Goal: Task Accomplishment & Management: Complete application form

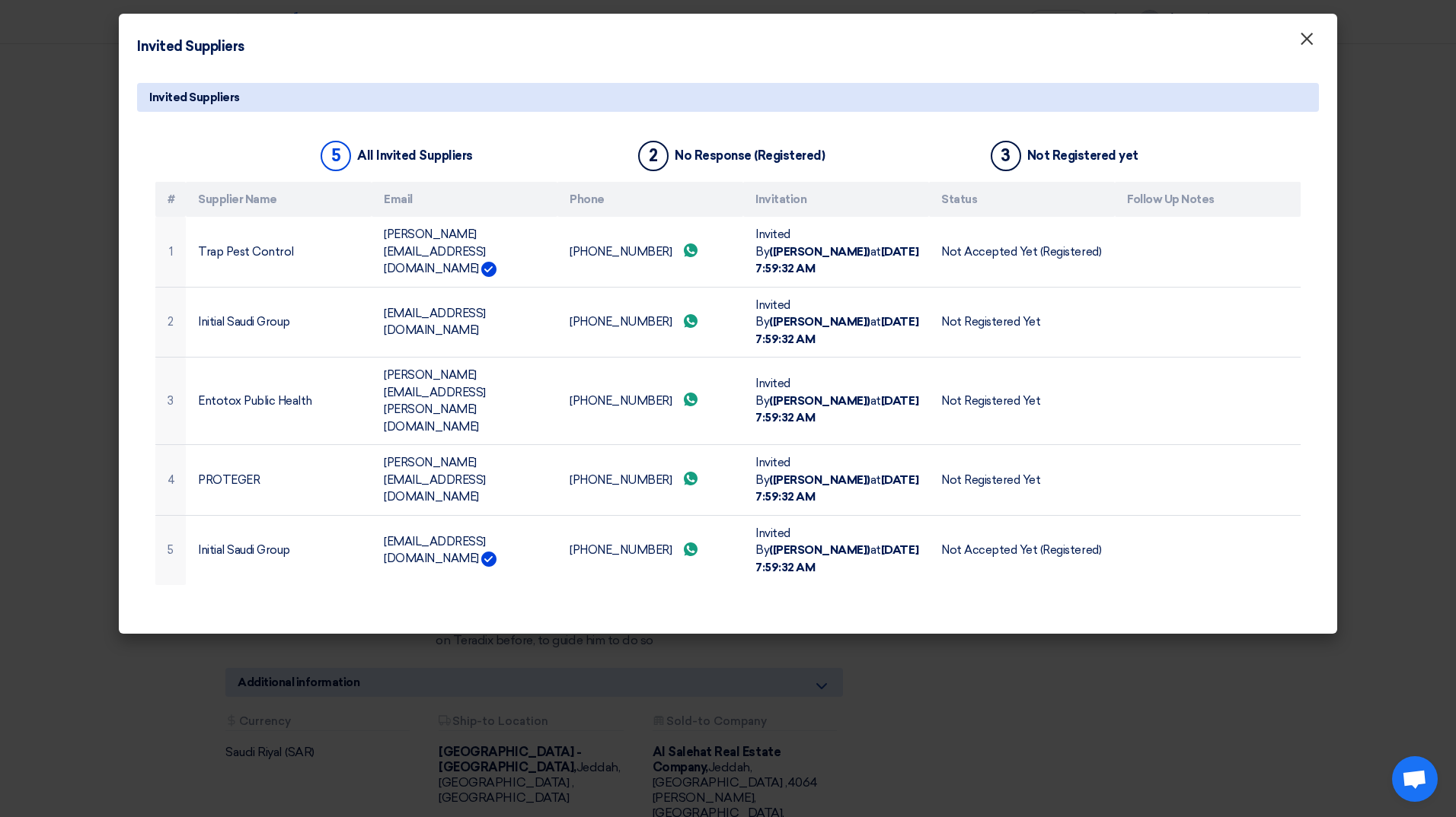
click at [1305, 47] on span "×" at bounding box center [1306, 42] width 15 height 30
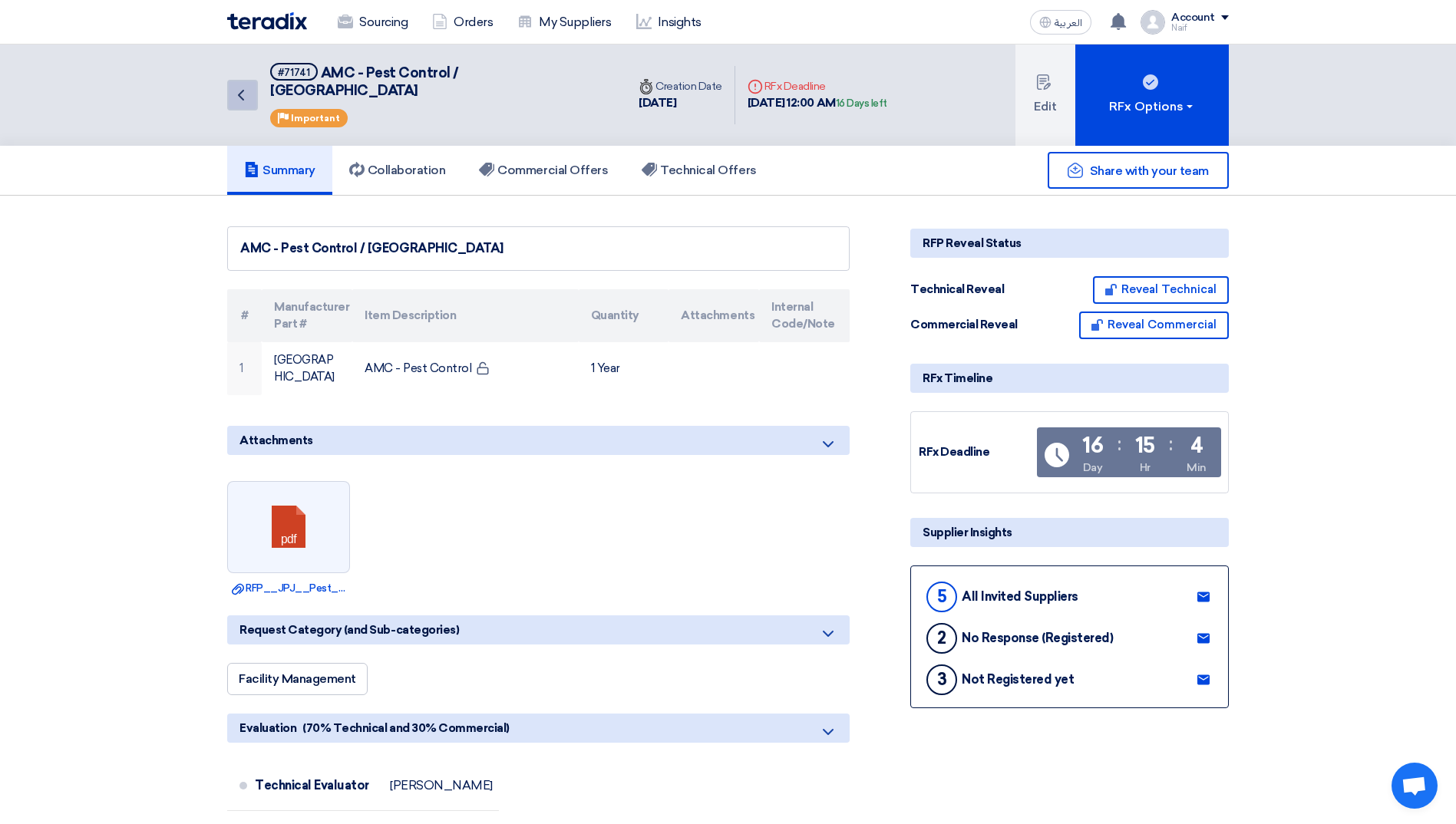
click at [237, 86] on icon "Back" at bounding box center [240, 95] width 18 height 18
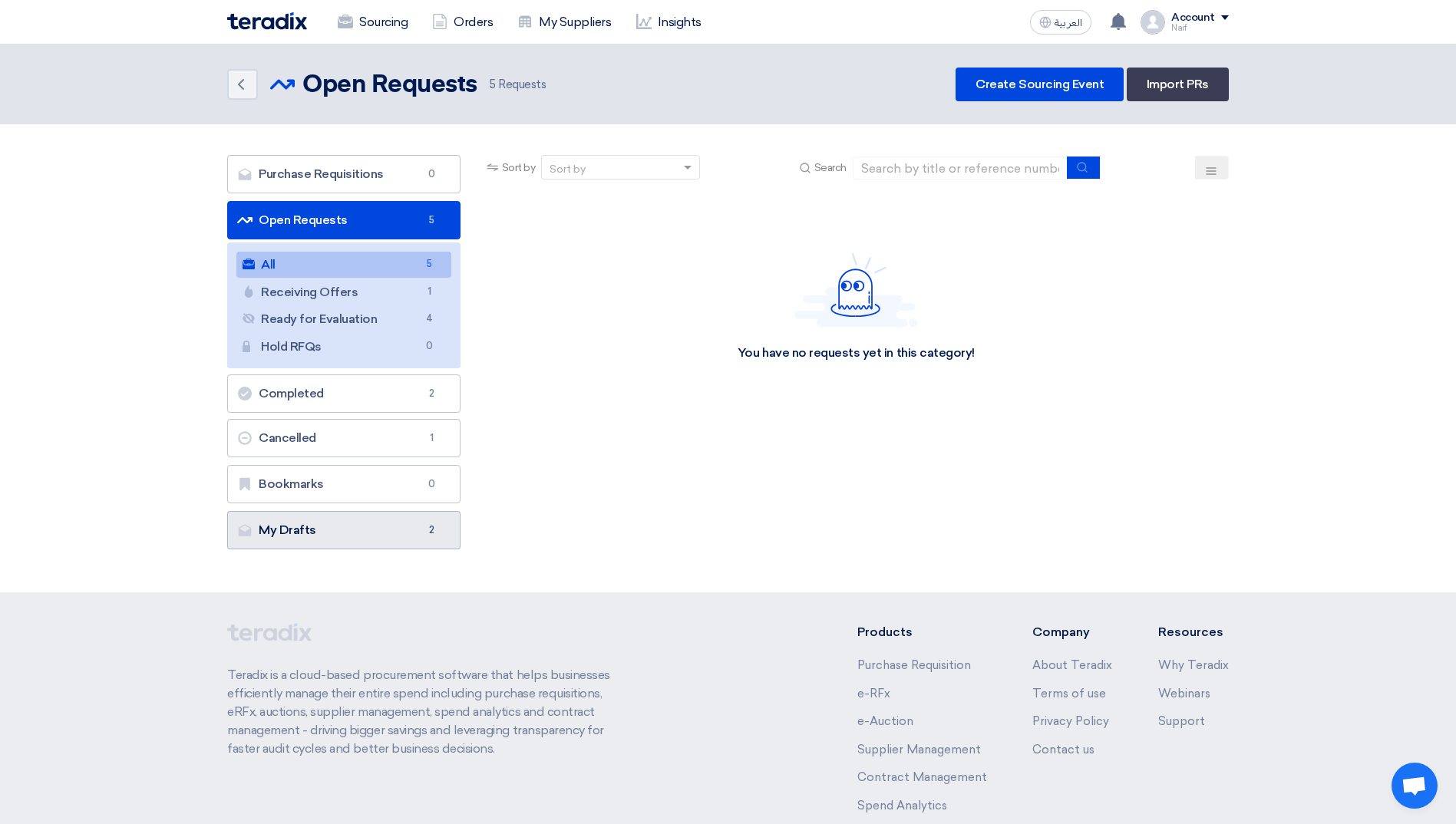
click at [382, 542] on link "My Drafts My Drafts 2" at bounding box center [344, 530] width 233 height 38
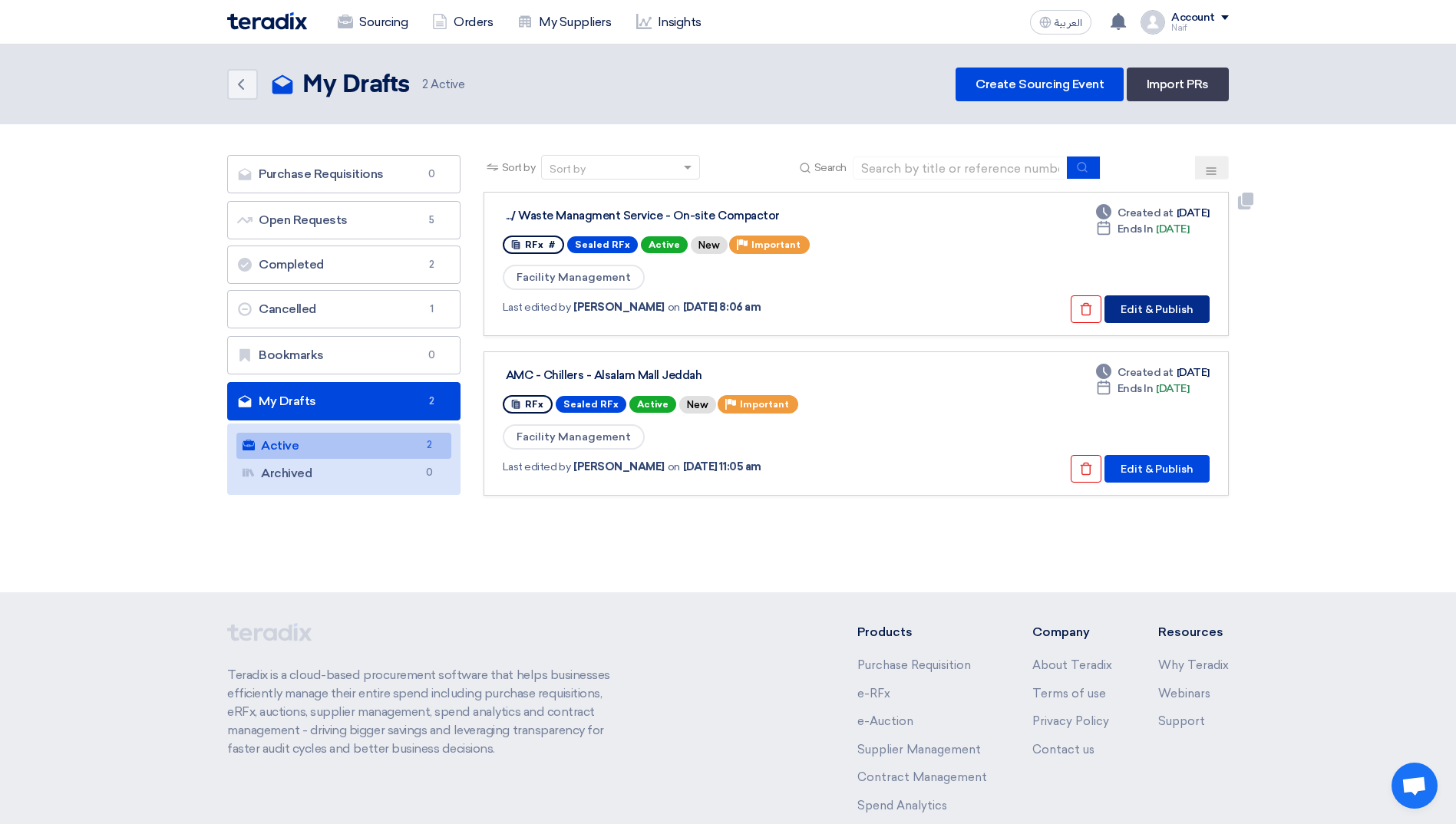
click at [1167, 320] on button "Edit & Publish" at bounding box center [1156, 309] width 105 height 27
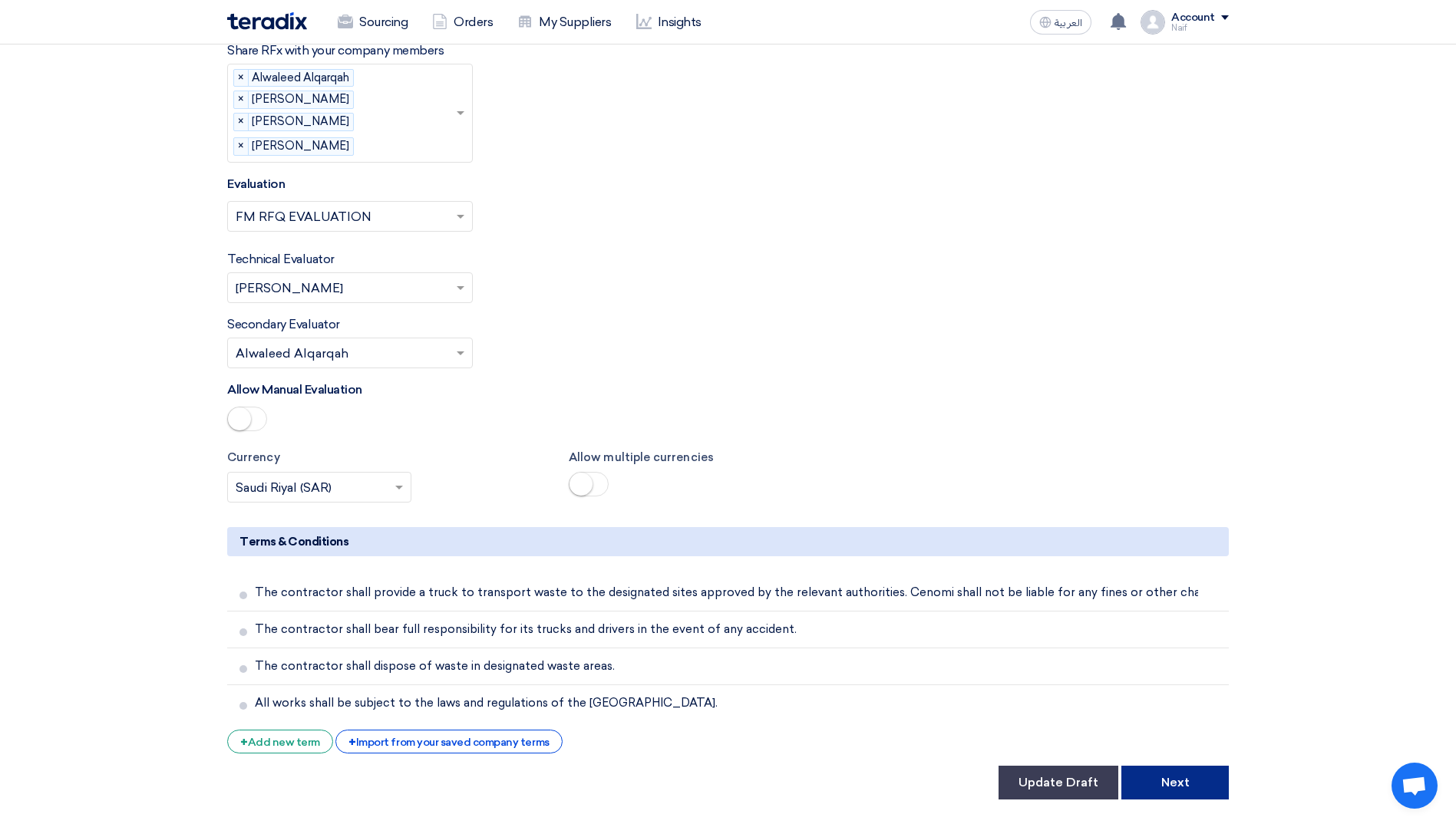
click at [1179, 766] on button "Next" at bounding box center [1174, 783] width 107 height 34
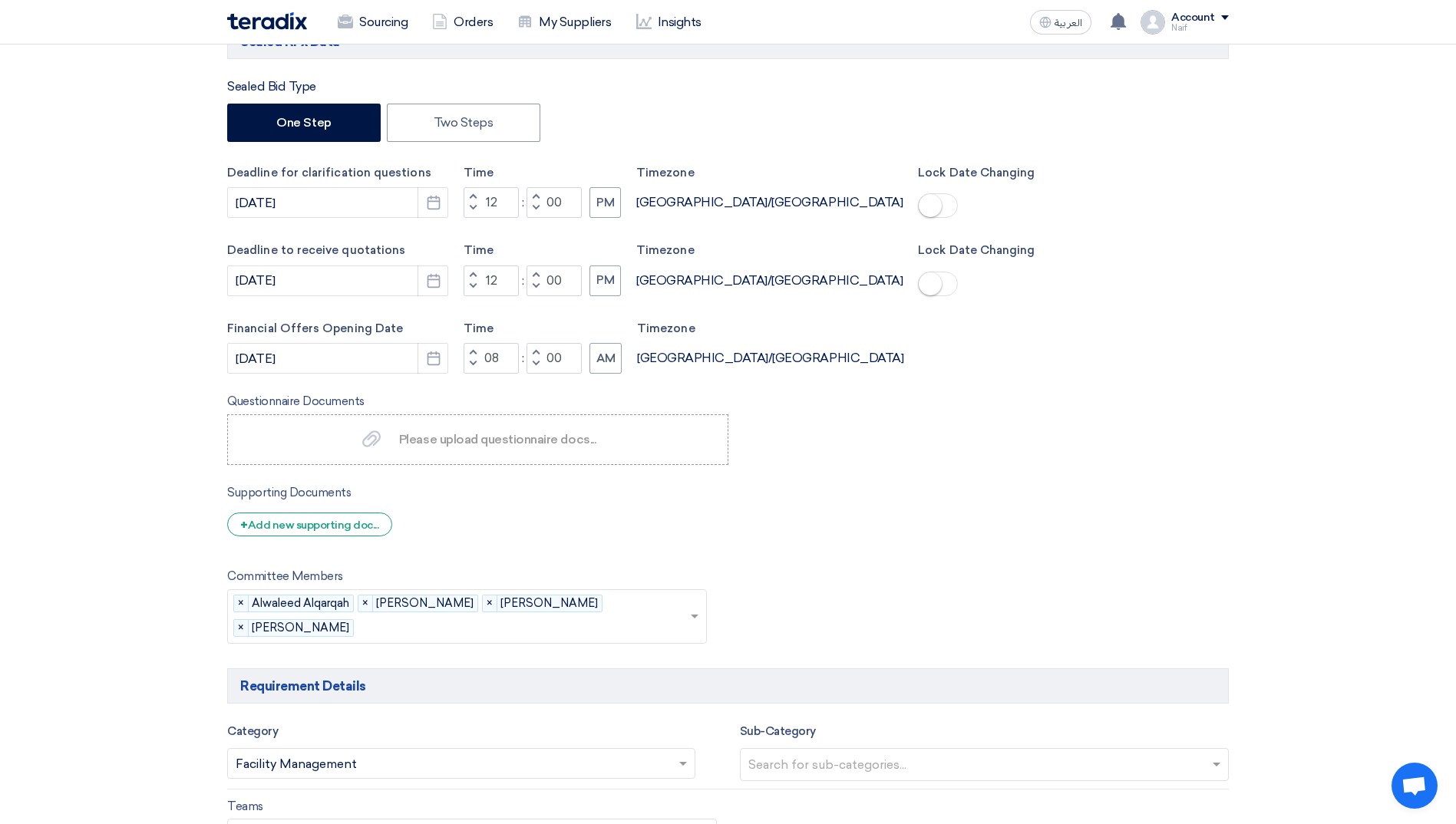
scroll to position [768, 0]
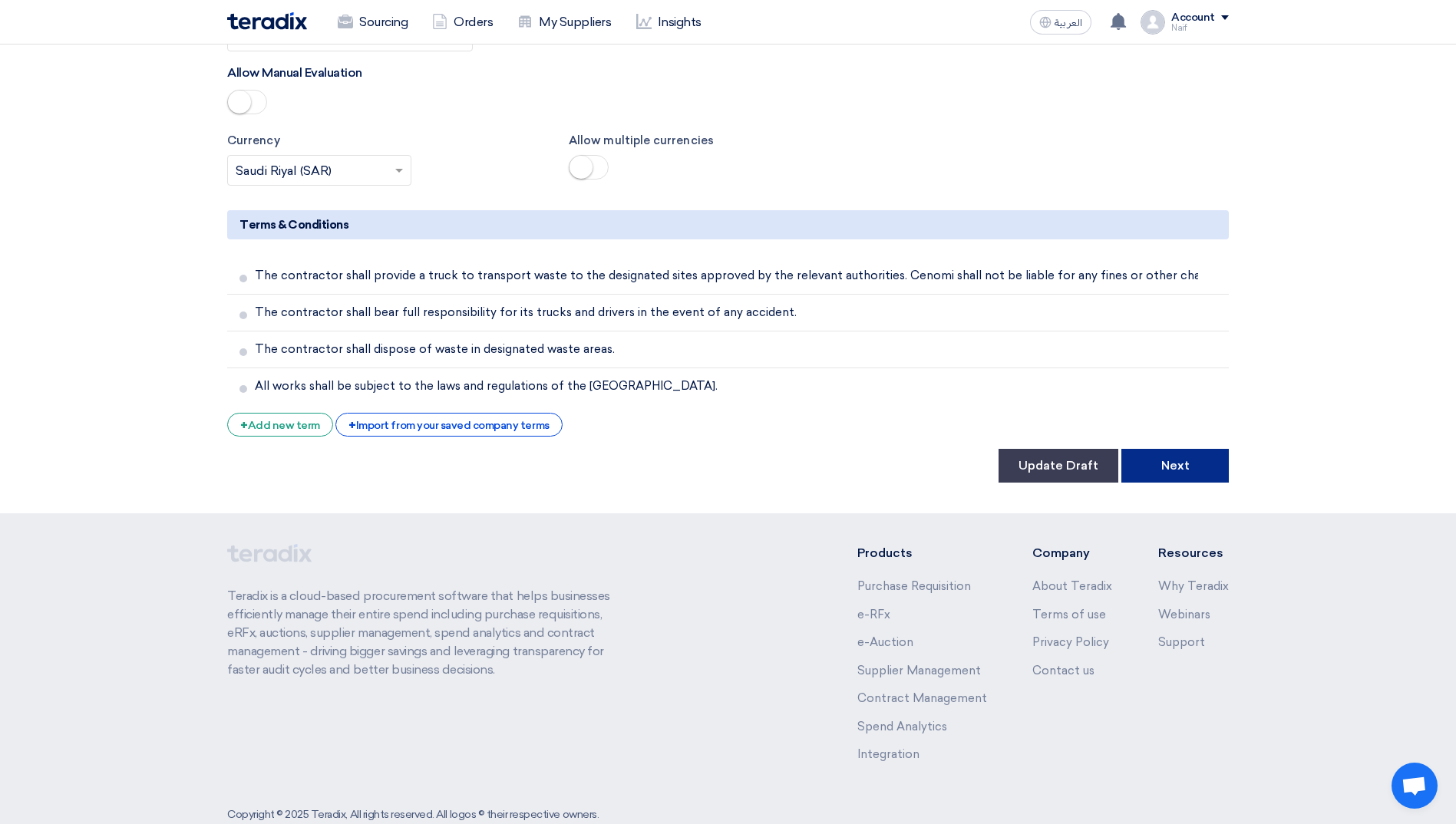
click at [1205, 449] on button "Next" at bounding box center [1174, 467] width 107 height 34
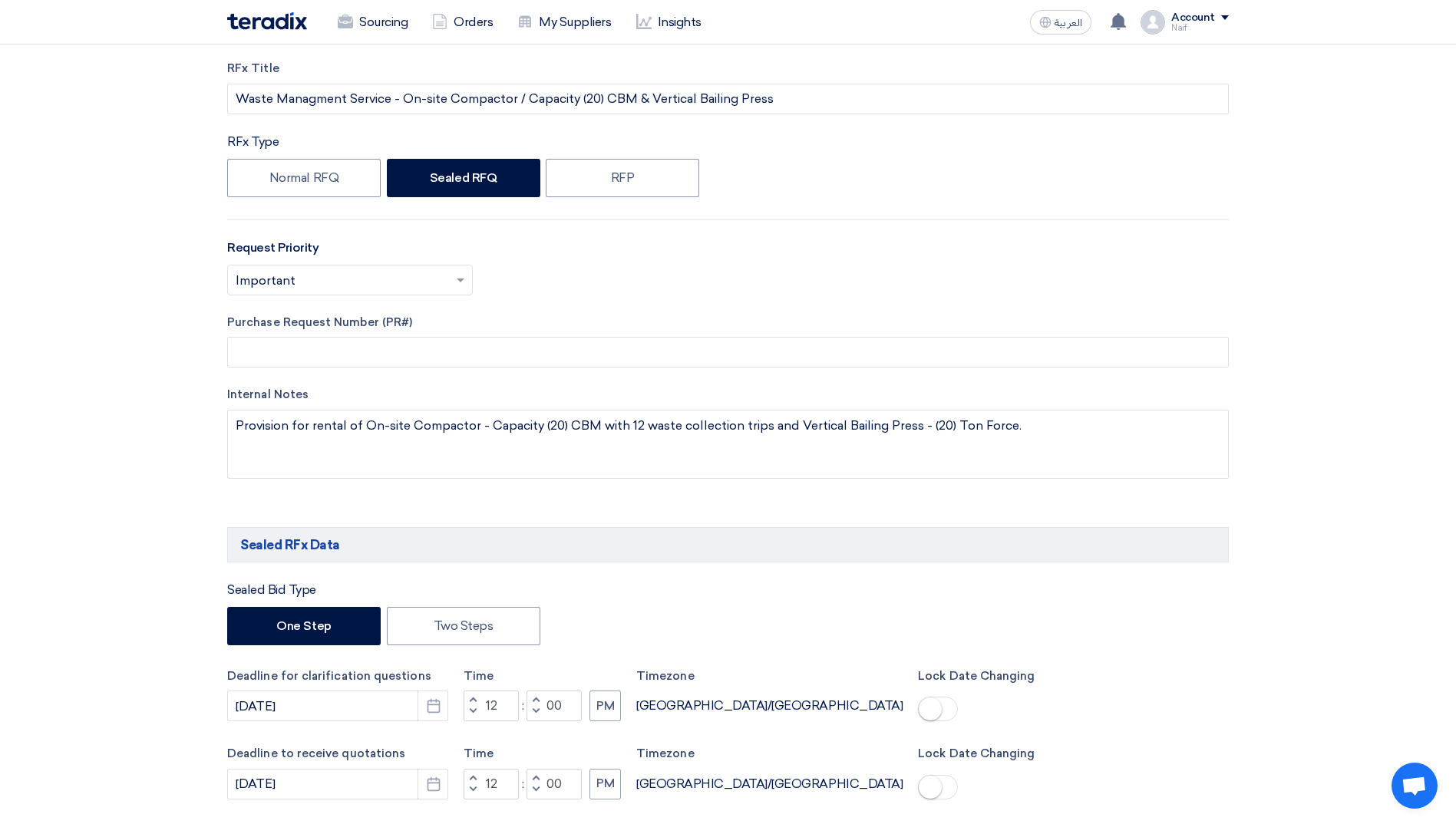
scroll to position [0, 0]
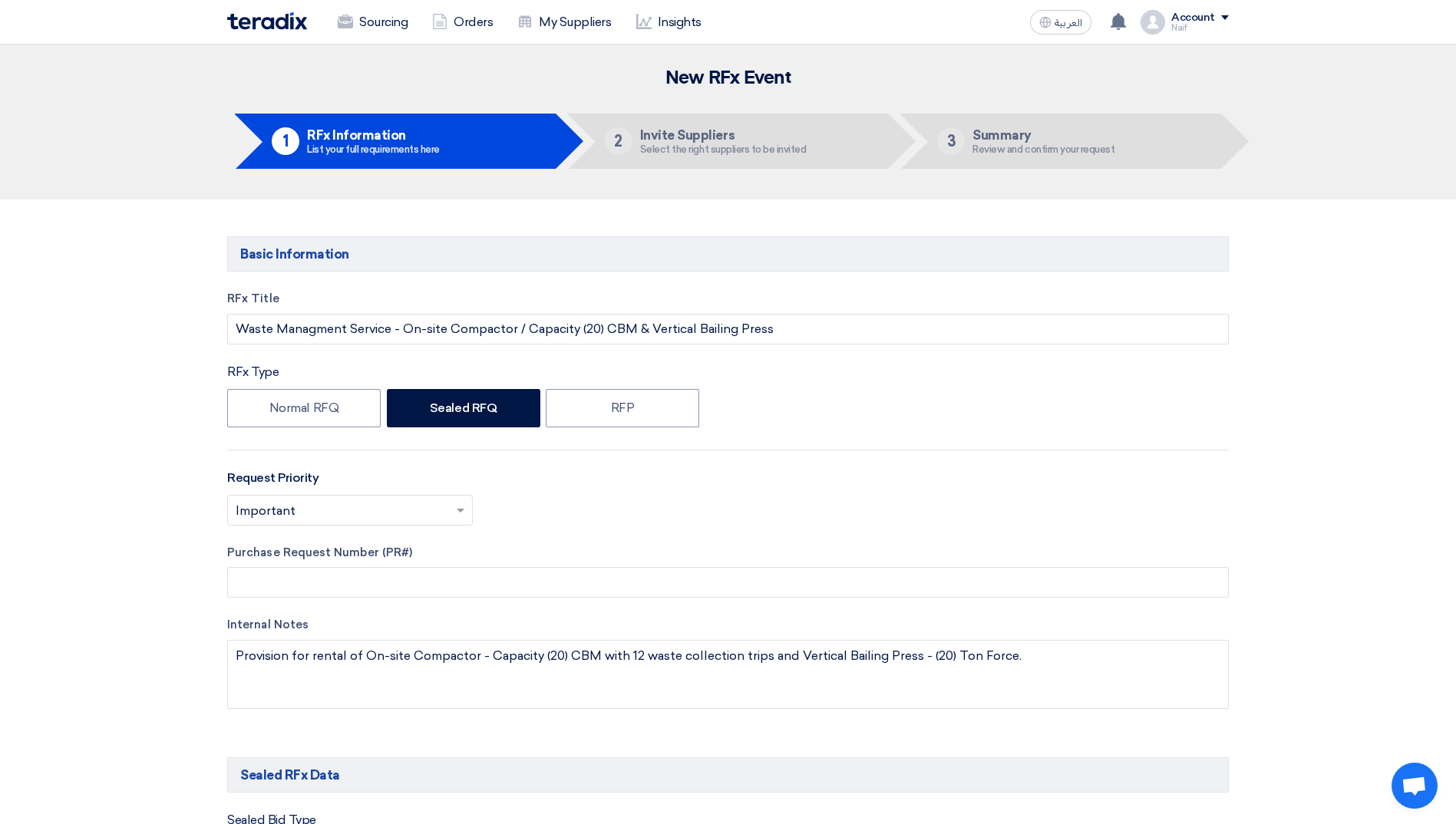
click at [240, 24] on img at bounding box center [267, 21] width 80 height 18
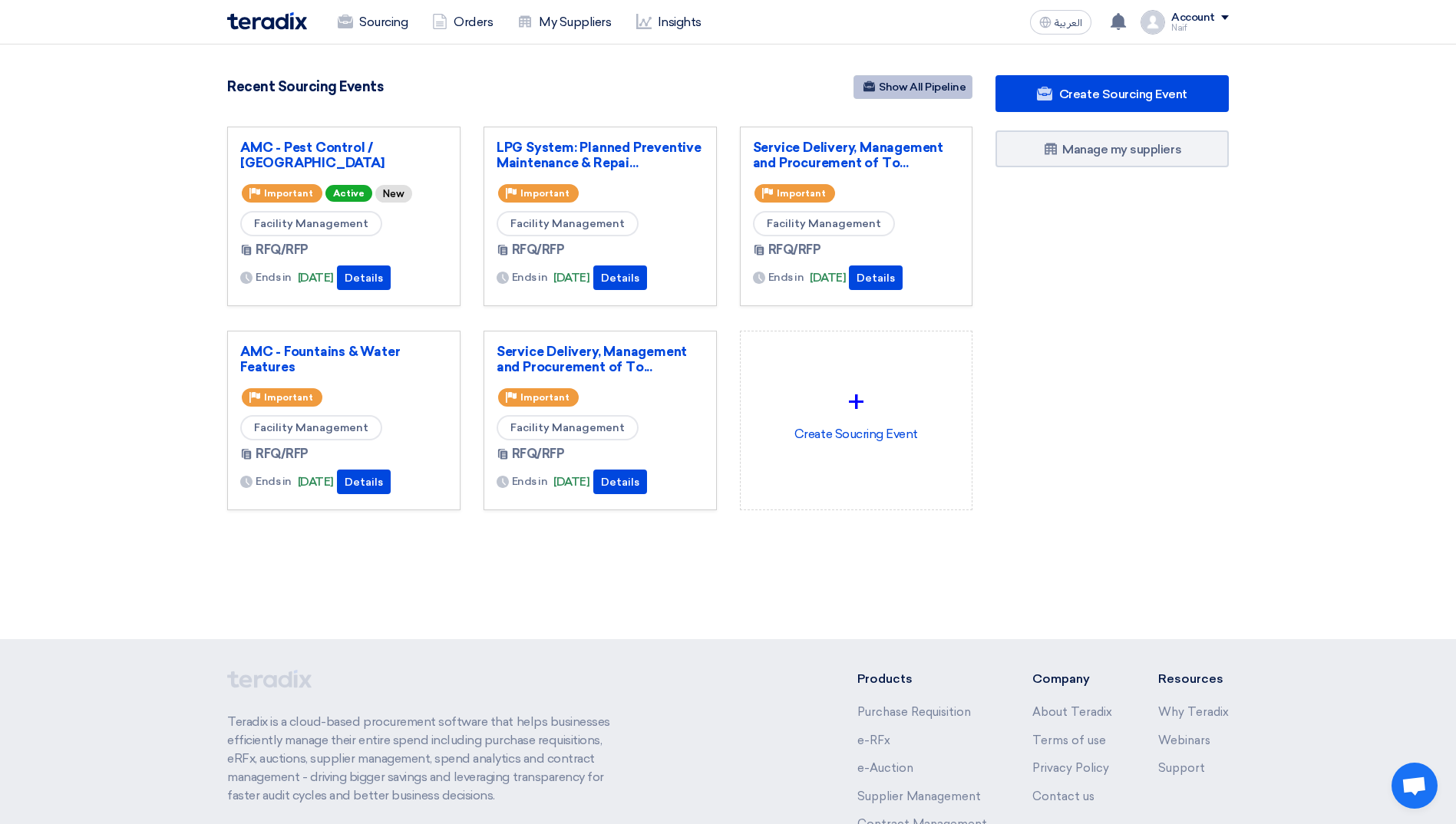
click at [905, 93] on link "Show All Pipeline" at bounding box center [912, 86] width 118 height 24
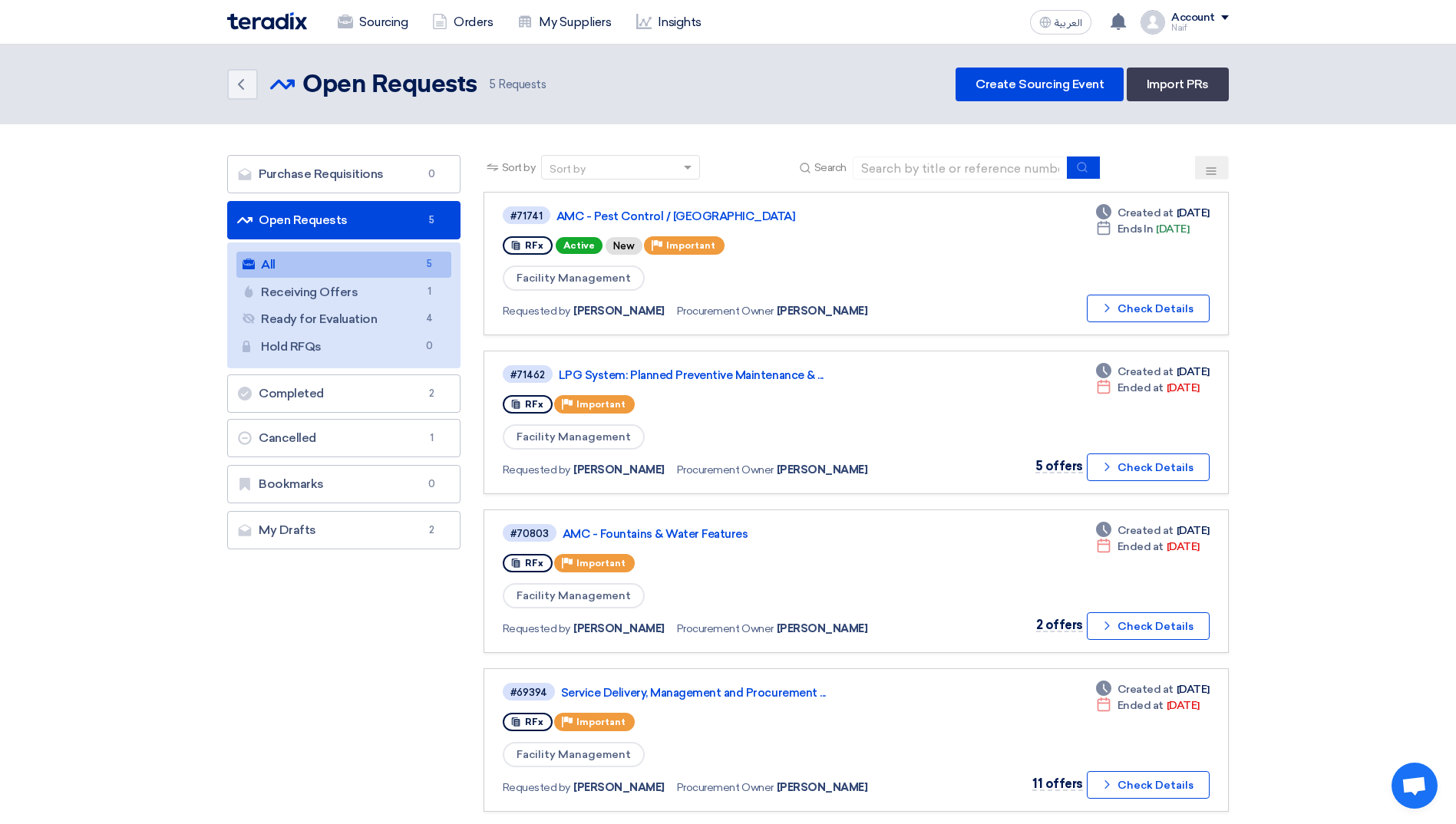
click at [193, 357] on section "Purchase Requisitions Purchase Requisitions 0 Open Requests Open Requests 5 All…" at bounding box center [728, 571] width 1456 height 893
click at [270, 507] on div "Purchase Requisitions Purchase Requisitions 0 Open Requests Open Requests 5 All…" at bounding box center [344, 353] width 233 height 394
click at [281, 523] on link "My Drafts My Drafts 2" at bounding box center [344, 530] width 233 height 38
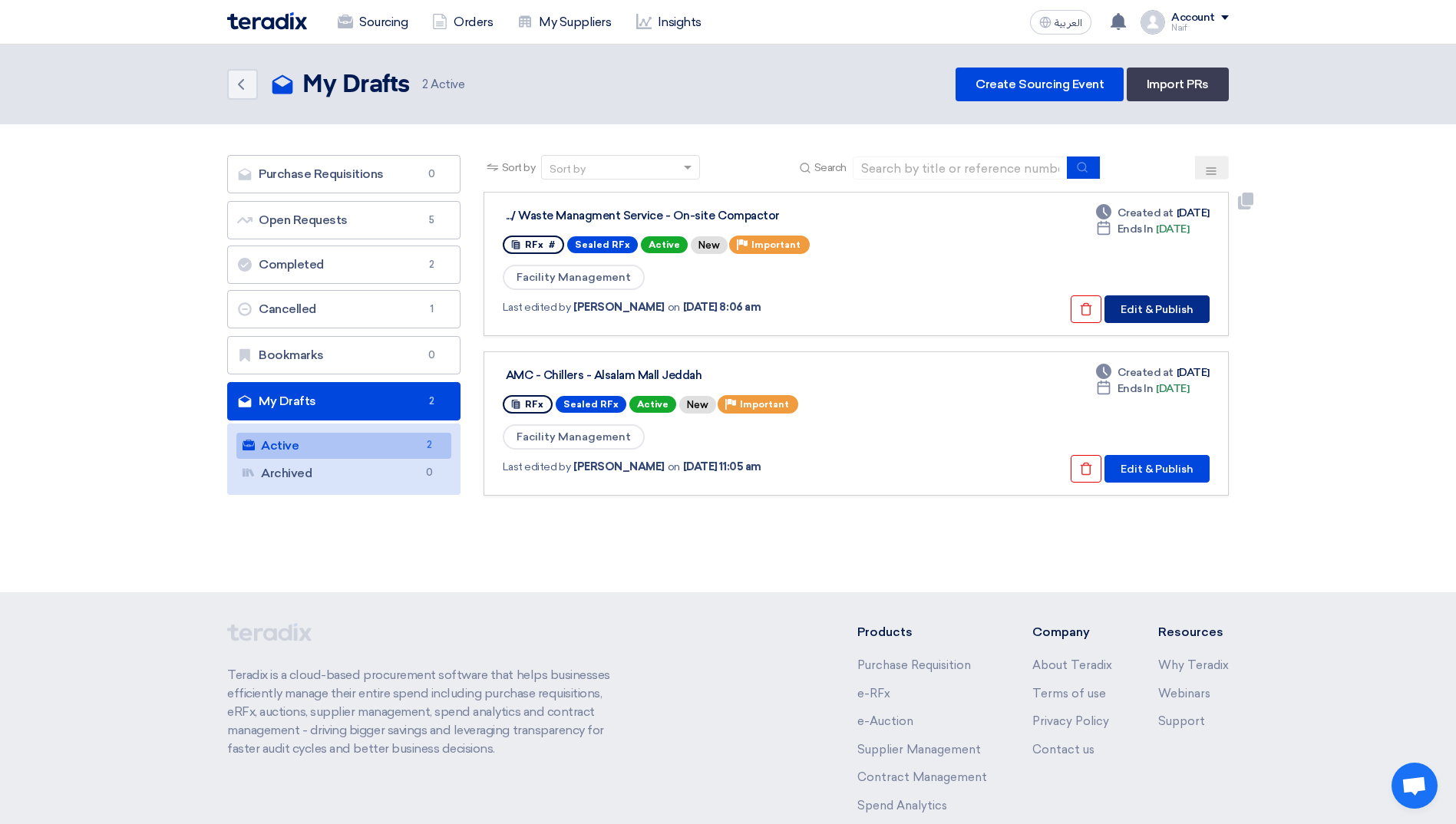
click at [1117, 313] on button "Edit & Publish" at bounding box center [1156, 309] width 105 height 27
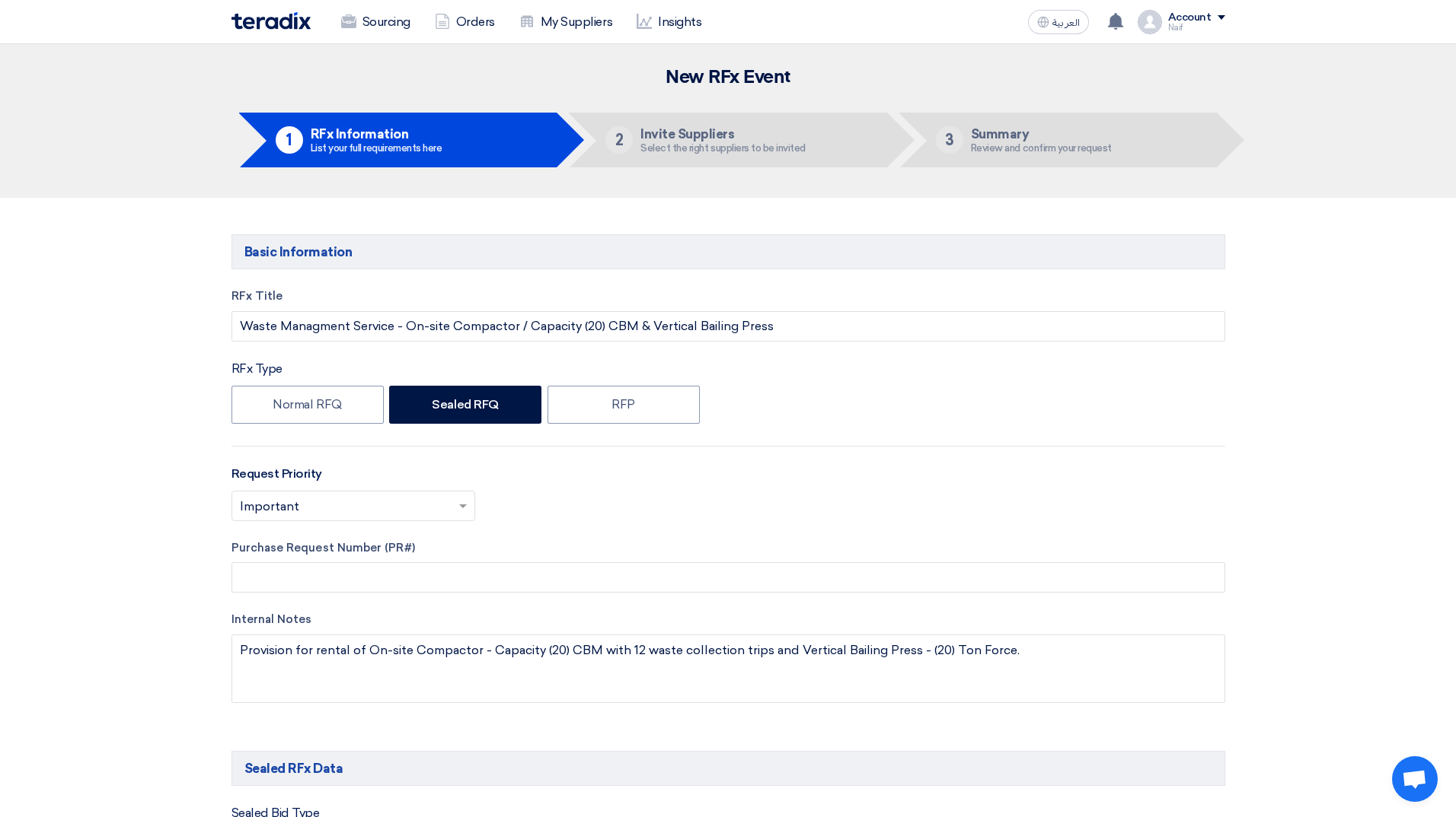
type input "[DATE]"
type input "12"
type input "00"
type input "[DATE]"
type input "12"
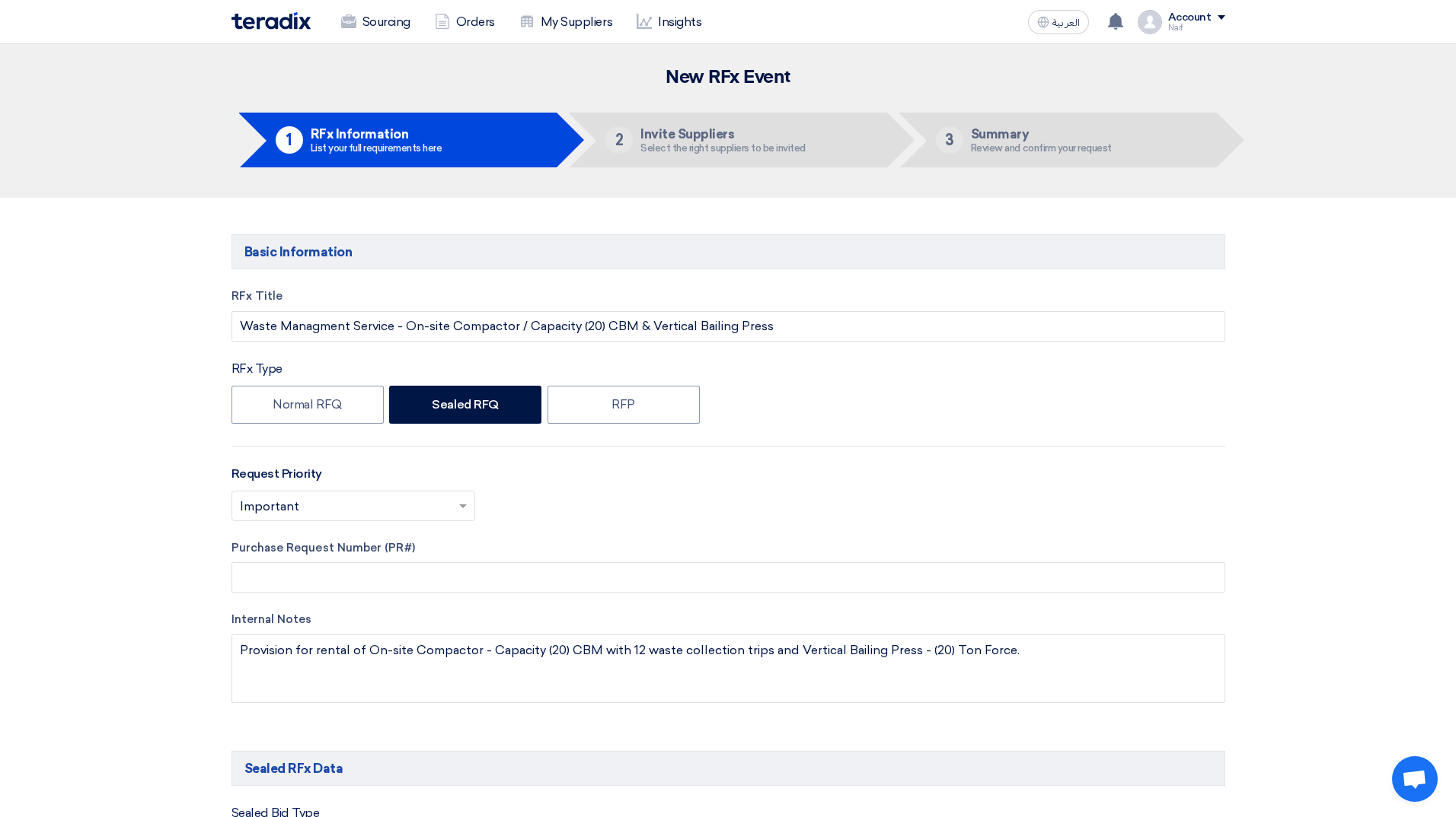
type input "00"
type input "[DATE]"
type input "08"
type input "00"
click at [292, 24] on img at bounding box center [265, 21] width 79 height 18
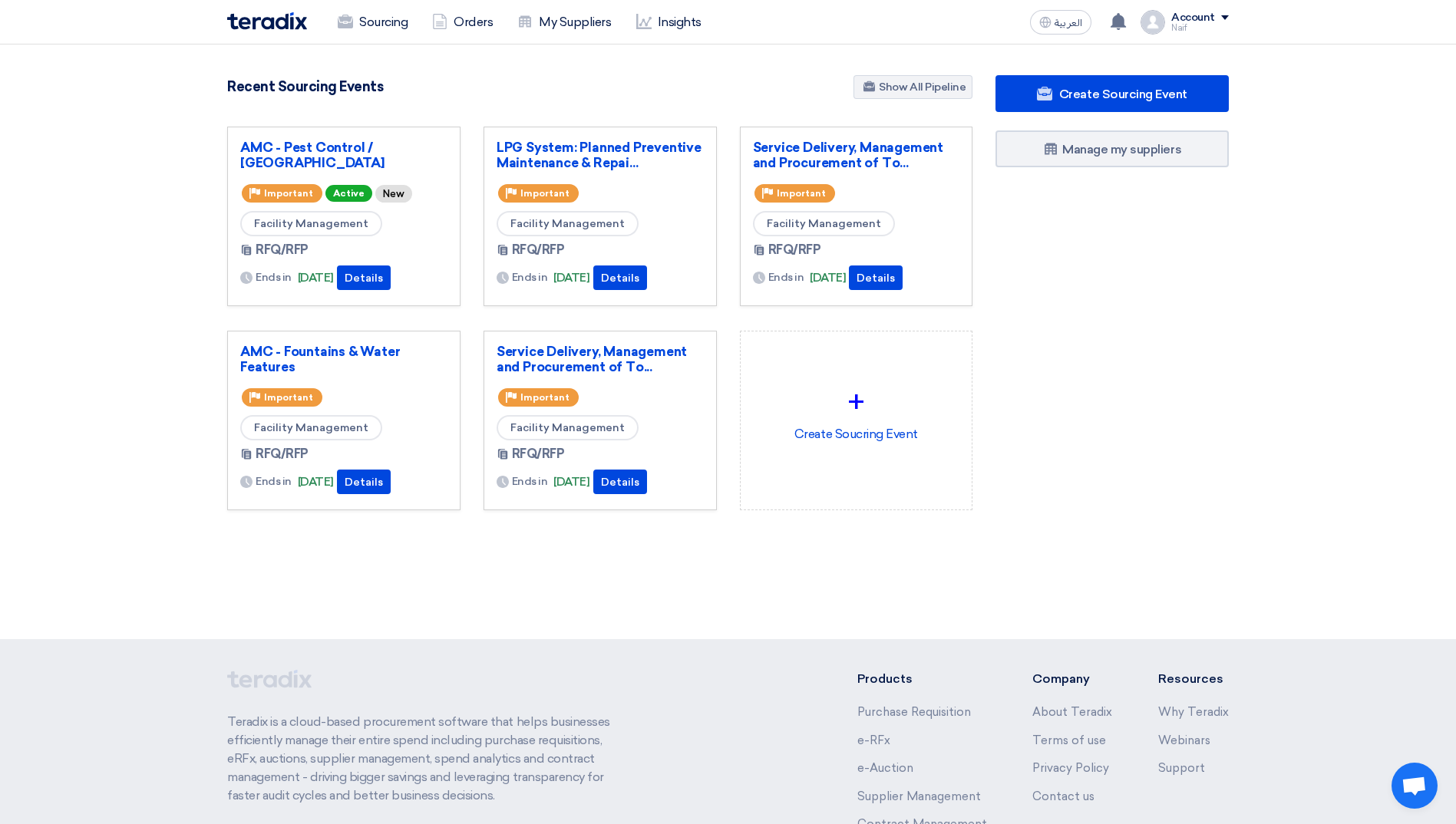
click at [270, 19] on img at bounding box center [267, 21] width 80 height 18
